Goal: Obtain resource: Obtain resource

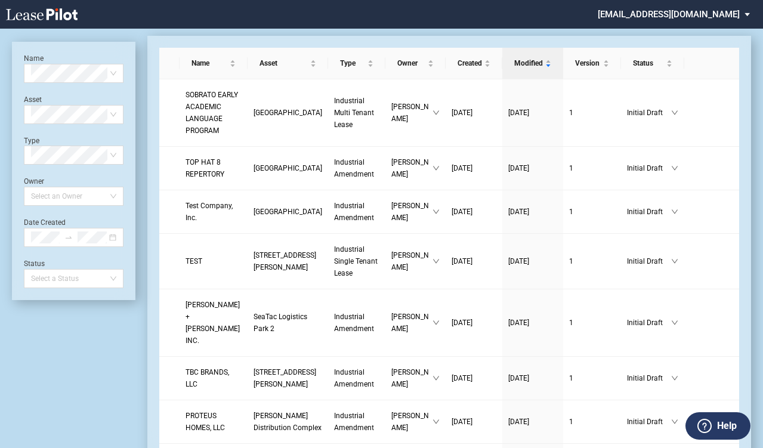
scroll to position [29, 0]
click at [719, 15] on md-select "[EMAIL_ADDRESS][DOMAIN_NAME]" at bounding box center [679, 13] width 164 height 27
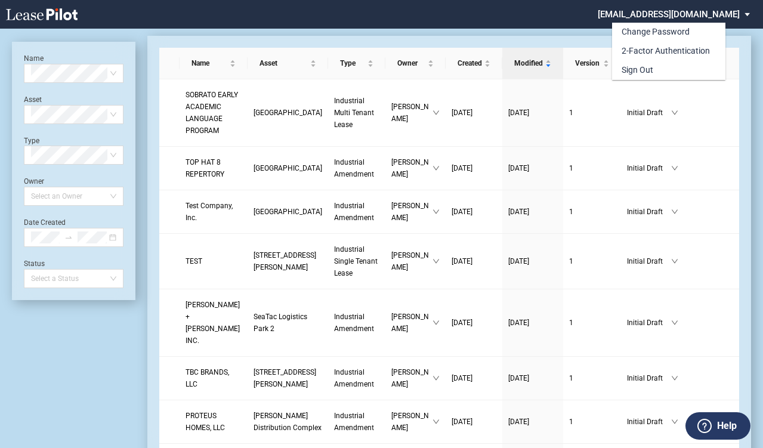
click at [574, 42] on md-backdrop at bounding box center [381, 238] width 763 height 477
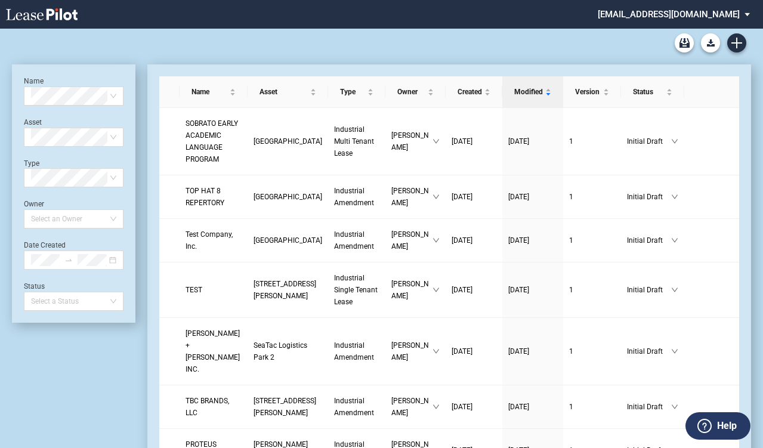
click at [709, 33] on div at bounding box center [382, 43] width 740 height 29
click at [710, 40] on icon "Download Blank Form" at bounding box center [711, 42] width 8 height 7
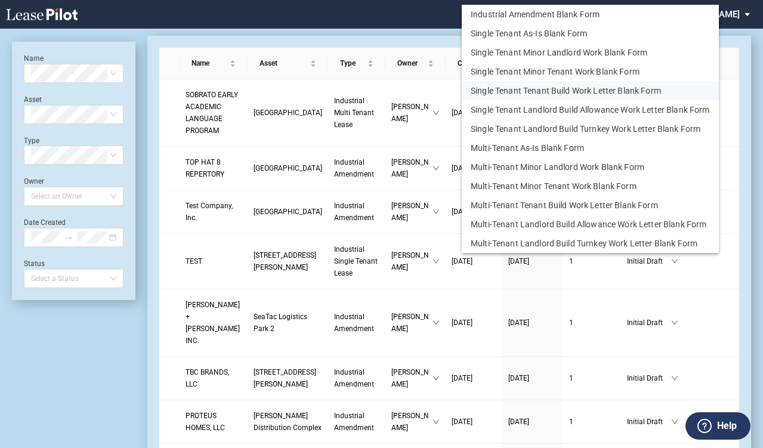
click at [536, 90] on button "Single Tenant Tenant Build Work Letter Blank Form" at bounding box center [590, 90] width 257 height 19
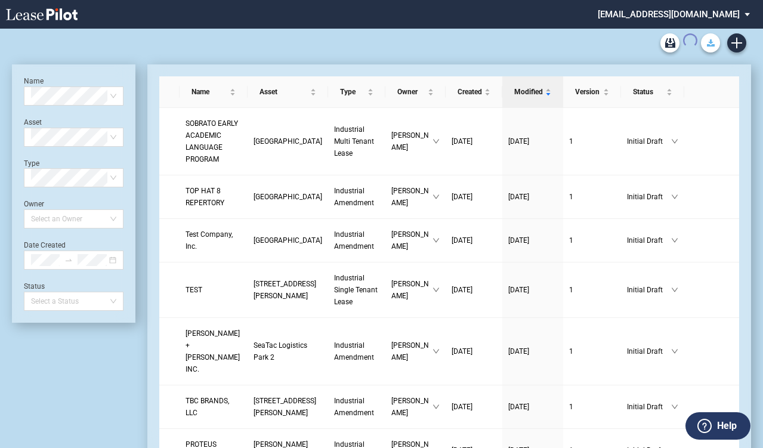
click at [706, 42] on button "Download Blank Form" at bounding box center [710, 42] width 19 height 19
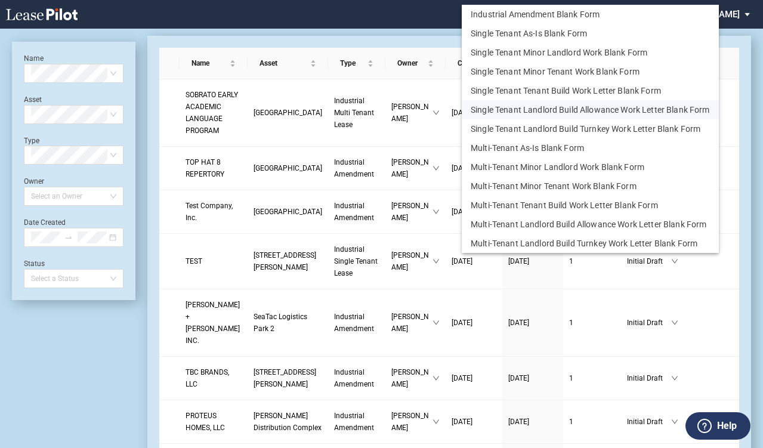
click at [578, 107] on button "Single Tenant Landlord Build Allowance Work Letter Blank Form" at bounding box center [590, 109] width 257 height 19
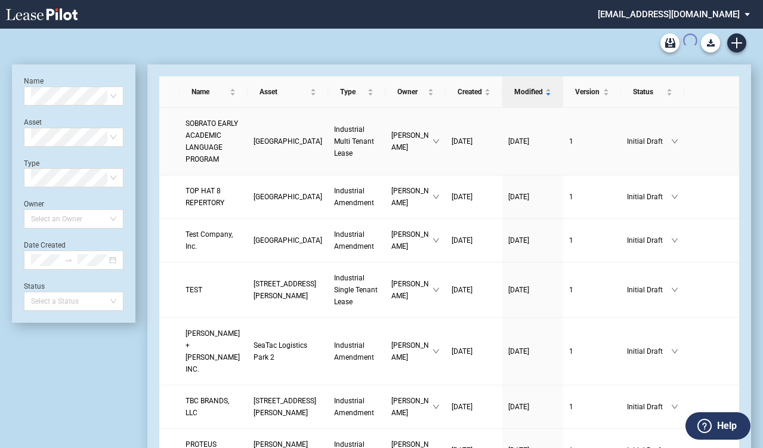
scroll to position [29, 0]
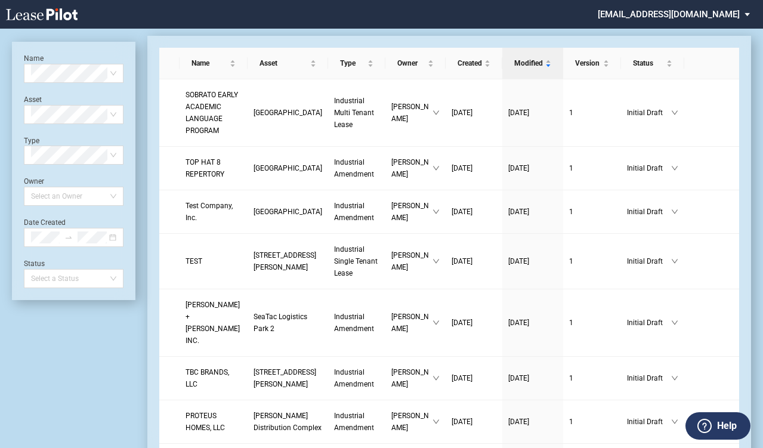
click at [706, 24] on button "Download Blank Form" at bounding box center [710, 14] width 19 height 19
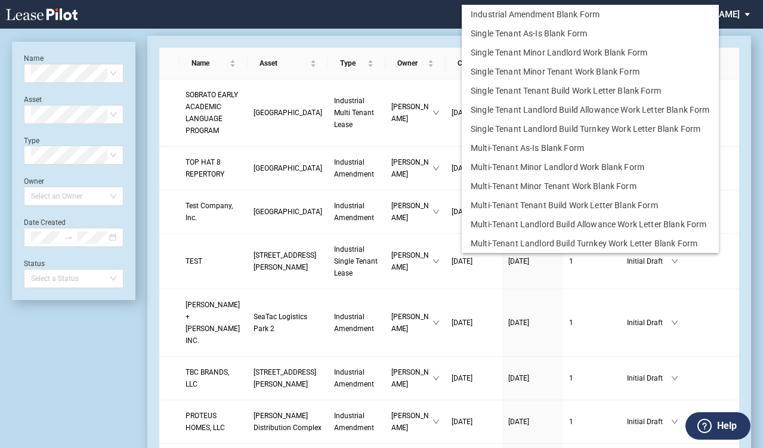
scroll to position [0, 0]
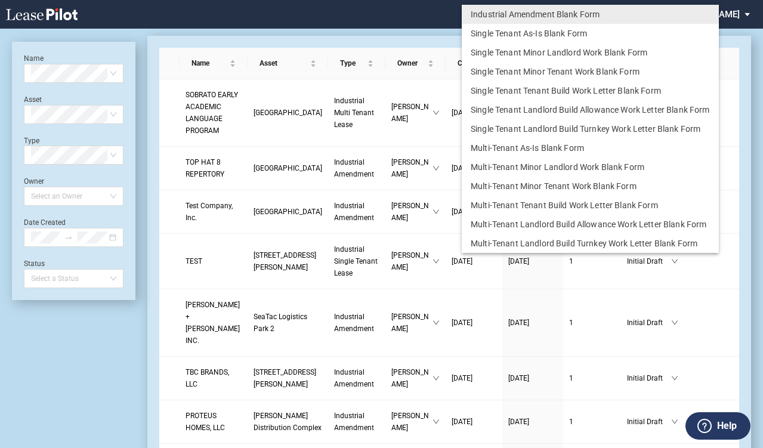
click at [575, 126] on body ".bocls-1{fill:#26354a;fill-rule:evenodd} Loading... × [EMAIL_ADDRESS][DOMAIN_NA…" at bounding box center [381, 195] width 763 height 448
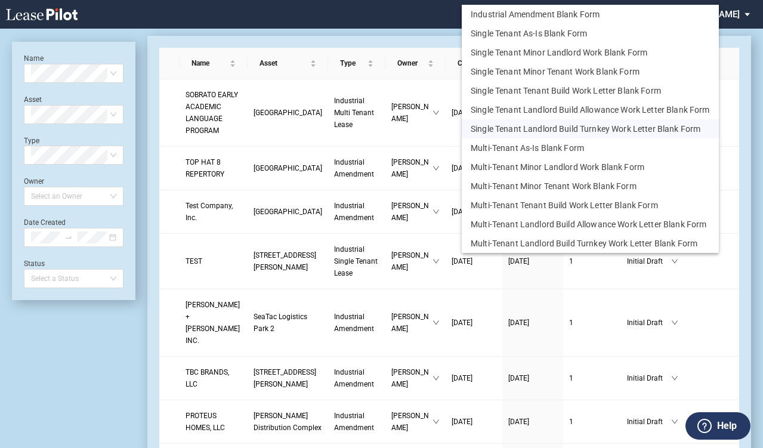
click at [560, 124] on button "Single Tenant Landlord Build Turnkey Work Letter Blank Form" at bounding box center [590, 128] width 257 height 19
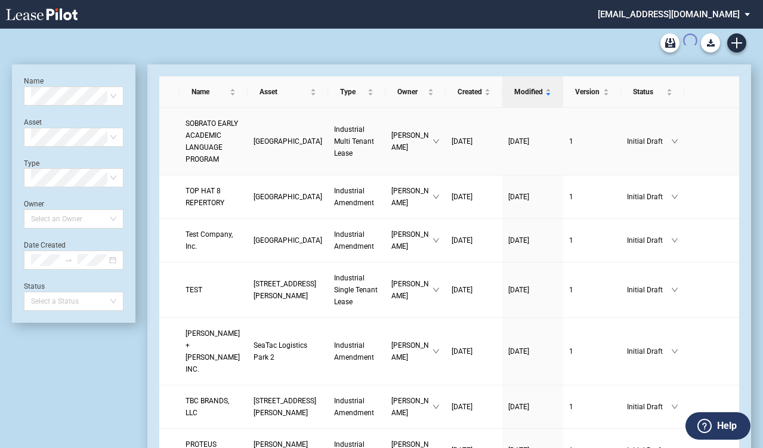
scroll to position [29, 0]
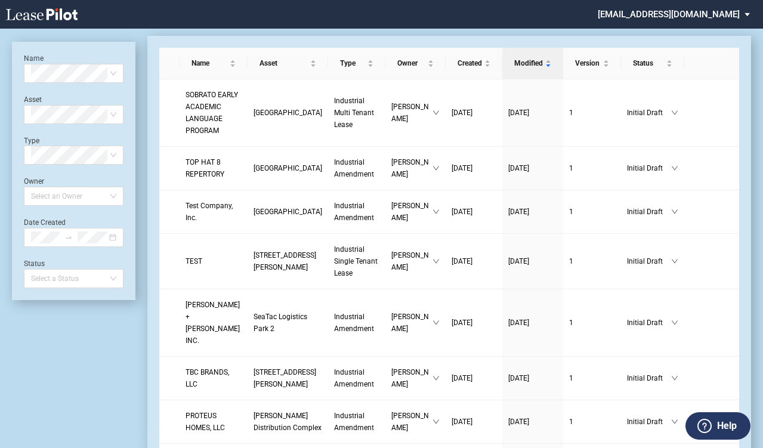
click at [705, 24] on button "Download Blank Form" at bounding box center [710, 14] width 19 height 19
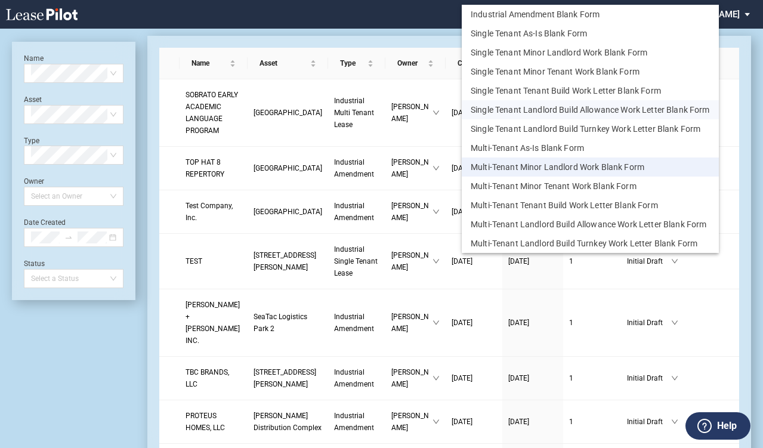
scroll to position [0, 0]
click at [565, 203] on button "Multi-Tenant Tenant Build Work Letter Blank Form" at bounding box center [590, 205] width 257 height 19
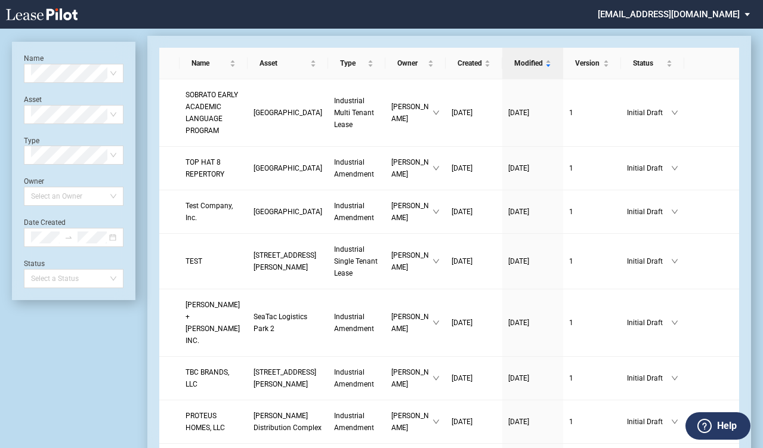
click at [712, 48] on th at bounding box center [712, 64] width 55 height 32
click at [710, 24] on button "Download Blank Form" at bounding box center [710, 14] width 19 height 19
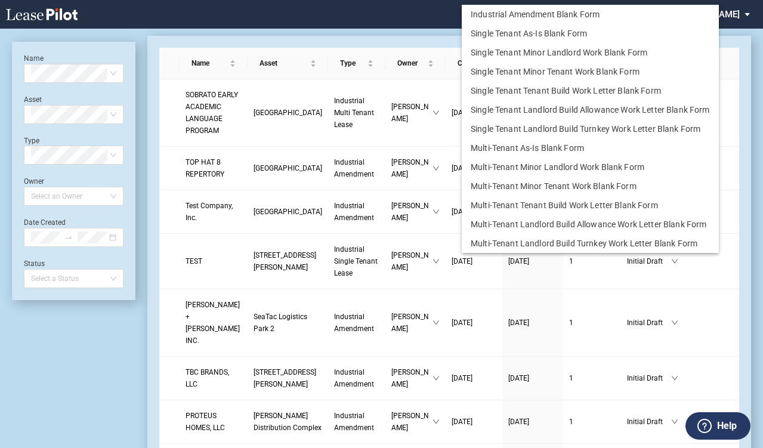
scroll to position [0, 0]
click at [565, 223] on button "Multi-Tenant Landlord Build Allowance Work Letter Blank Form" at bounding box center [590, 224] width 257 height 19
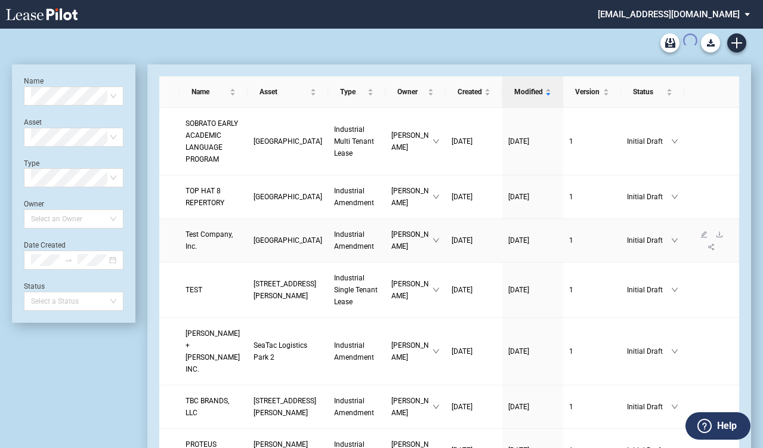
scroll to position [29, 0]
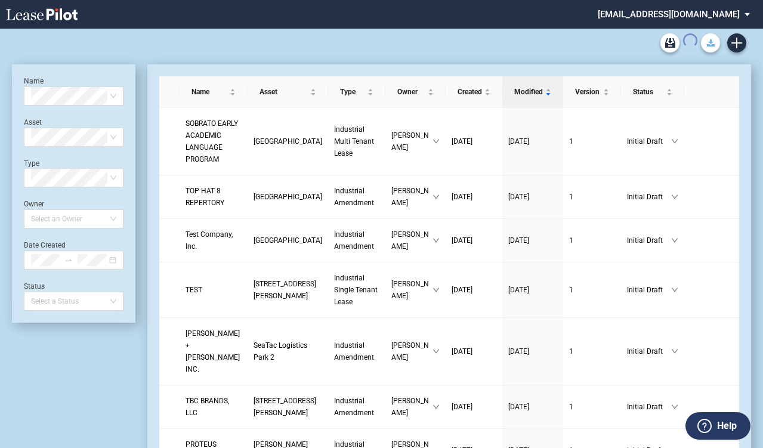
click at [710, 40] on icon "Download Blank Form" at bounding box center [711, 42] width 8 height 7
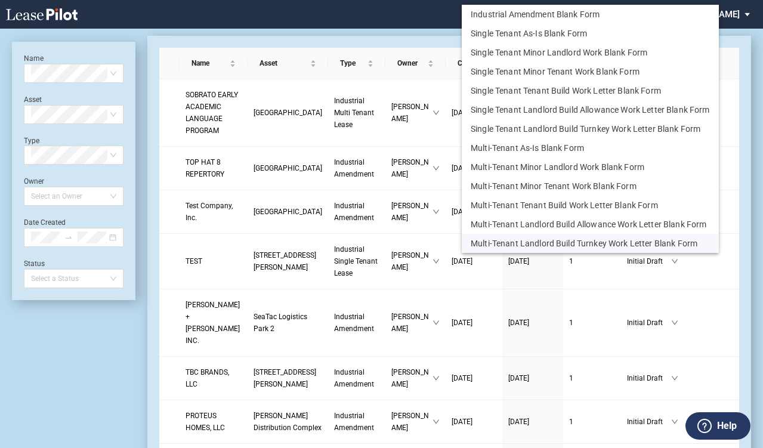
click at [579, 243] on button "Multi-Tenant Landlord Build Turnkey Work Letter Blank Form" at bounding box center [590, 243] width 257 height 19
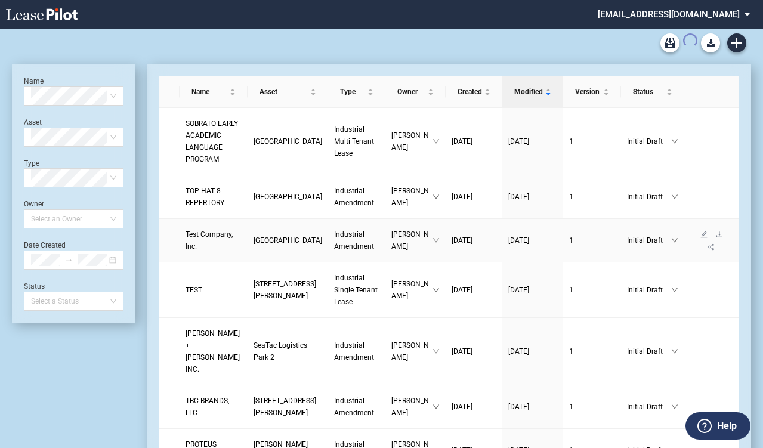
scroll to position [29, 0]
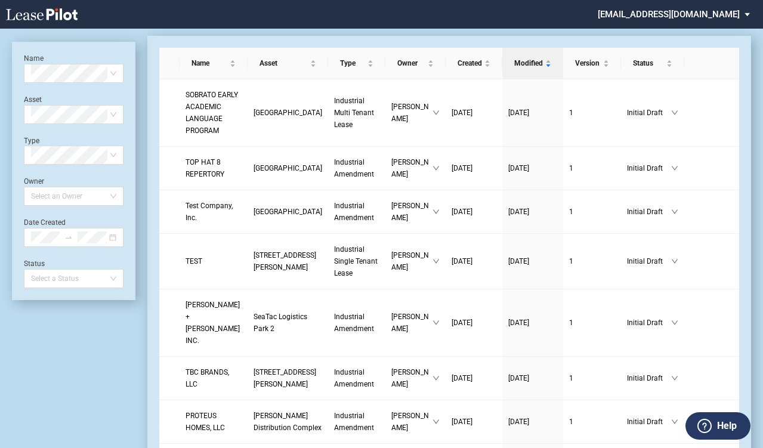
drag, startPoint x: 430, startPoint y: 30, endPoint x: 452, endPoint y: 36, distance: 23.0
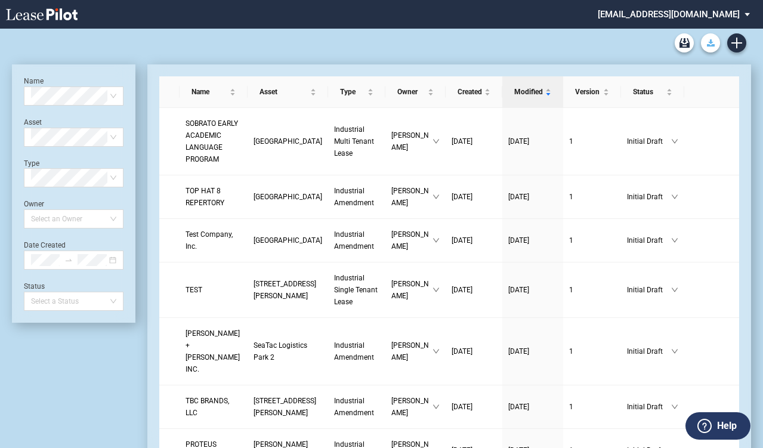
click at [720, 42] on md-menu "Download Blank Form List" at bounding box center [711, 42] width 26 height 19
click at [718, 42] on button "Download Blank Form" at bounding box center [710, 42] width 19 height 19
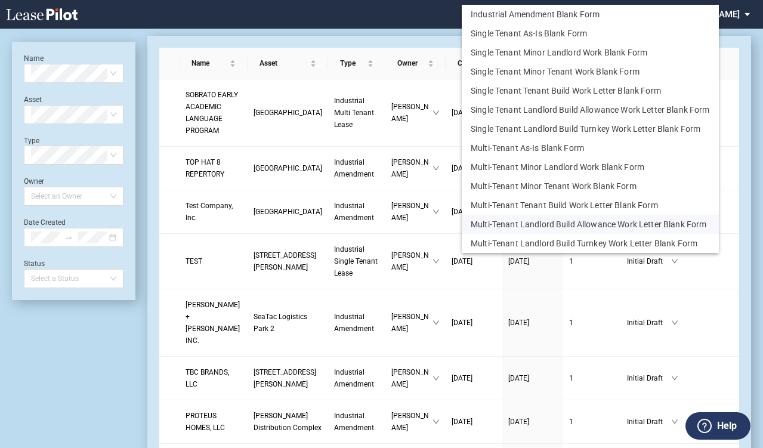
click at [570, 217] on button "Multi-Tenant Landlord Build Allowance Work Letter Blank Form" at bounding box center [590, 224] width 257 height 19
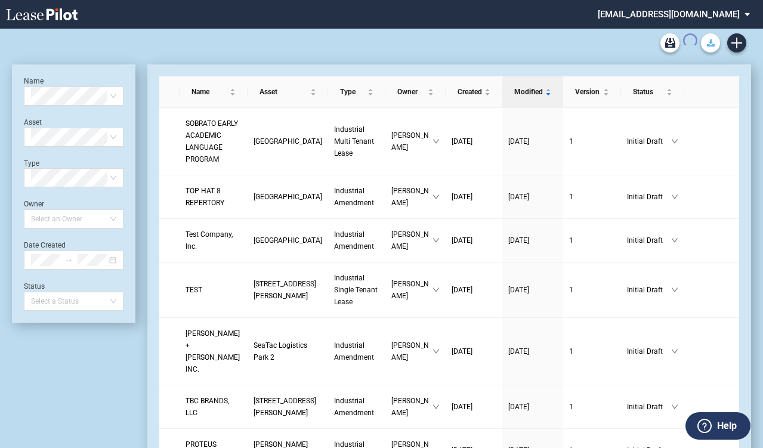
click at [707, 45] on use "Download Blank Form" at bounding box center [711, 42] width 8 height 7
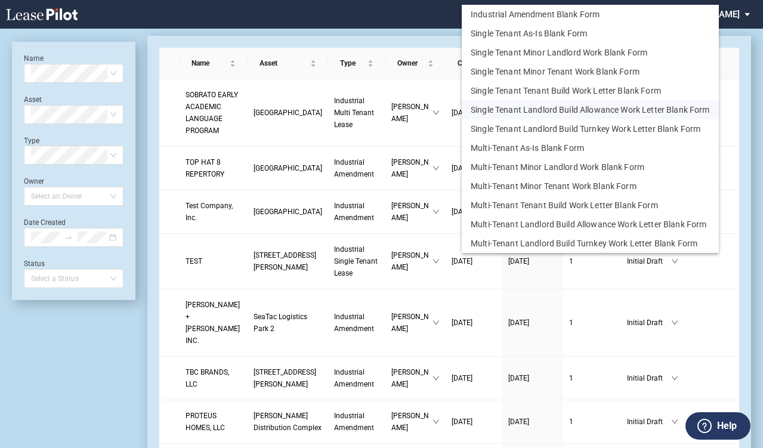
click at [611, 107] on button "Single Tenant Landlord Build Allowance Work Letter Blank Form" at bounding box center [590, 109] width 257 height 19
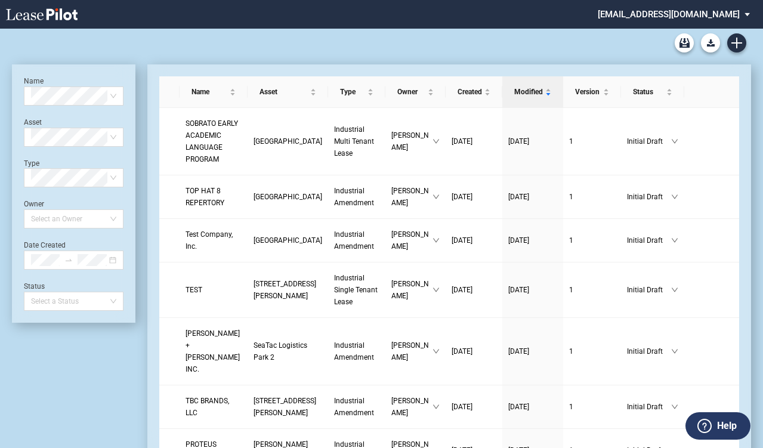
click at [398, 45] on div at bounding box center [382, 43] width 740 height 29
click at [712, 40] on icon "Download Blank Form" at bounding box center [711, 42] width 8 height 7
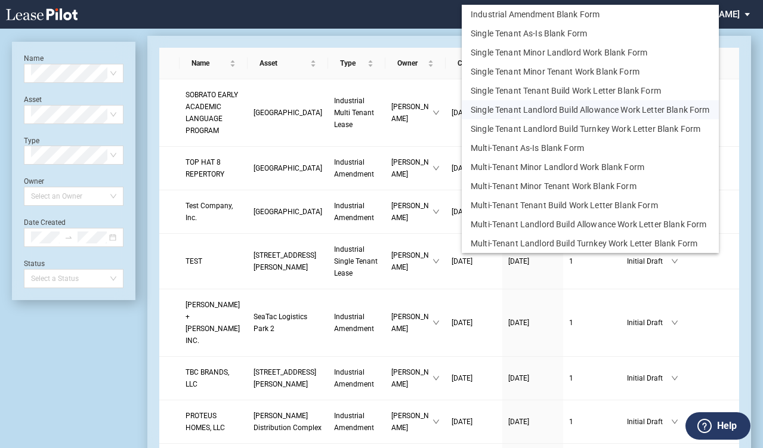
click at [568, 110] on button "Single Tenant Landlord Build Allowance Work Letter Blank Form" at bounding box center [590, 109] width 257 height 19
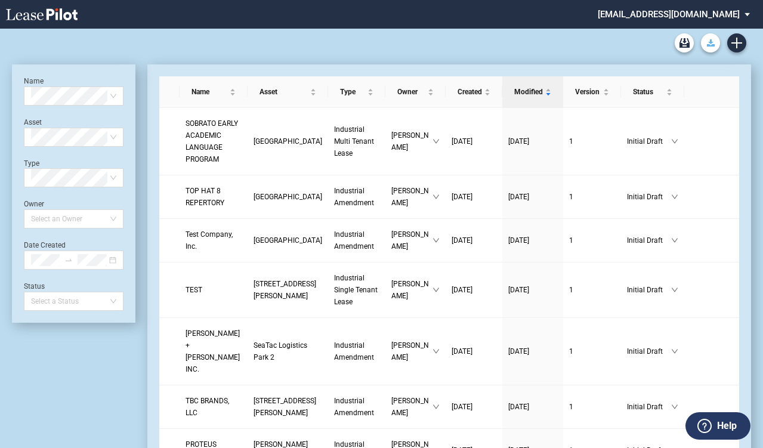
click at [717, 43] on button "Download Blank Form" at bounding box center [710, 42] width 19 height 19
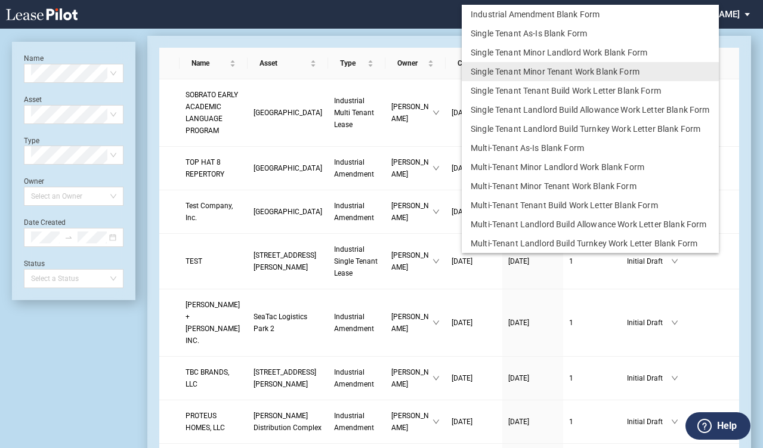
click at [408, 21] on md-backdrop at bounding box center [381, 238] width 763 height 477
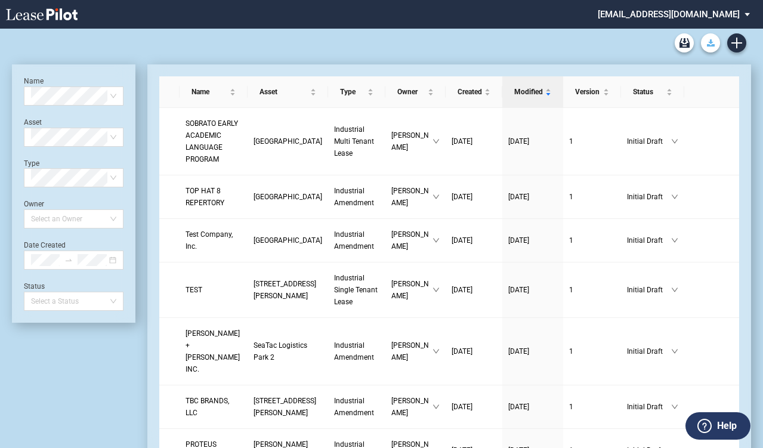
click at [710, 49] on button "Download Blank Form" at bounding box center [710, 42] width 19 height 19
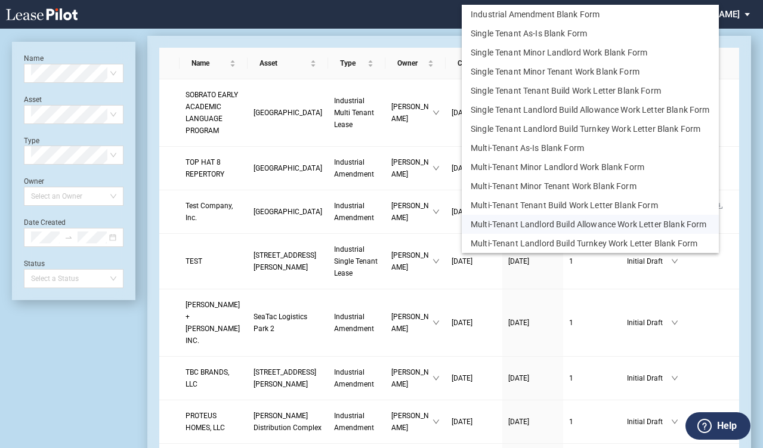
click at [587, 223] on button "Multi-Tenant Landlord Build Allowance Work Letter Blank Form" at bounding box center [590, 224] width 257 height 19
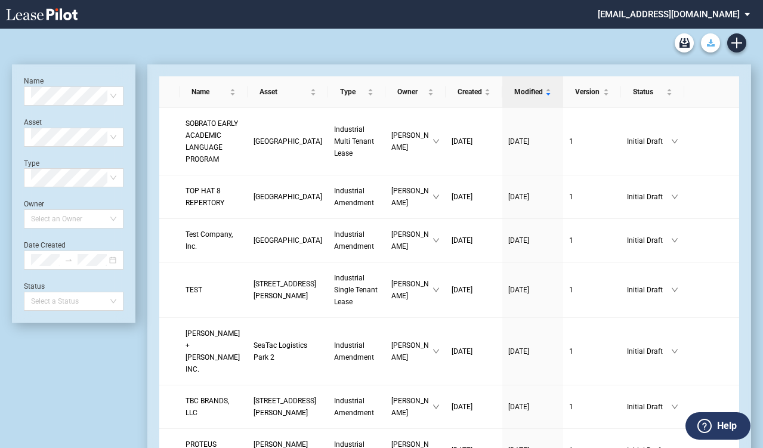
click at [711, 49] on button "Download Blank Form" at bounding box center [710, 42] width 19 height 19
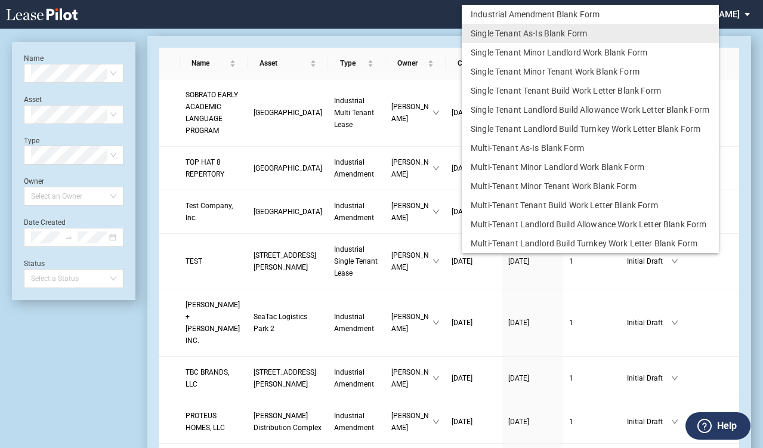
click at [401, 34] on md-backdrop at bounding box center [381, 238] width 763 height 477
